Goal: Task Accomplishment & Management: Use online tool/utility

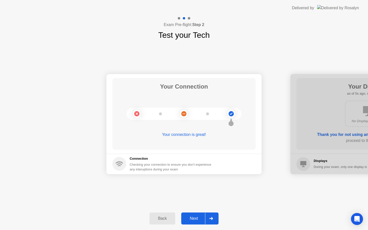
click at [190, 216] on div "Next" at bounding box center [194, 218] width 22 height 5
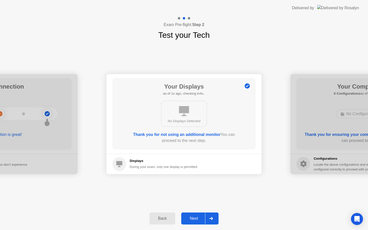
click at [198, 219] on div "Next" at bounding box center [194, 218] width 22 height 5
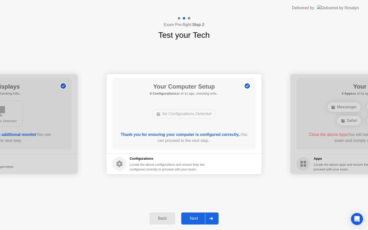
click at [198, 219] on div "Next" at bounding box center [194, 218] width 22 height 5
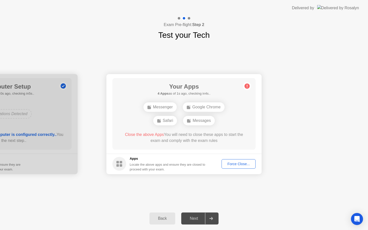
click at [236, 163] on div "Force Close..." at bounding box center [238, 164] width 31 height 4
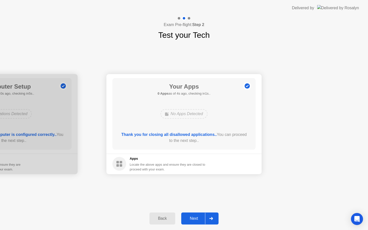
click at [193, 224] on button "Next" at bounding box center [199, 219] width 37 height 12
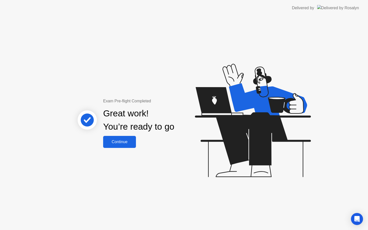
click at [118, 143] on div "Continue" at bounding box center [120, 142] width 30 height 5
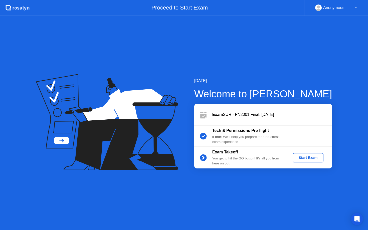
click at [305, 156] on div "Start Exam" at bounding box center [308, 158] width 27 height 4
